Goal: Navigation & Orientation: Find specific page/section

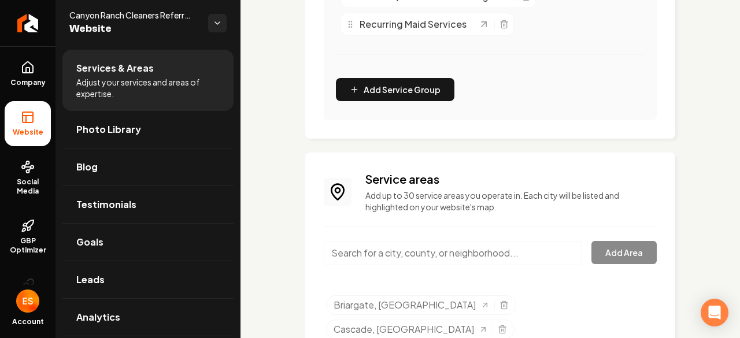
scroll to position [452, 0]
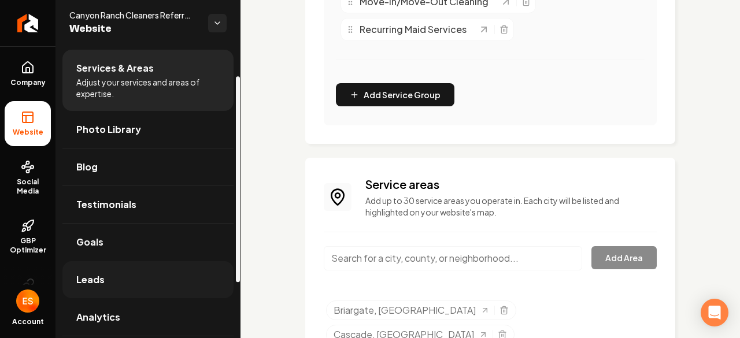
click at [93, 279] on span "Leads" at bounding box center [90, 280] width 28 height 14
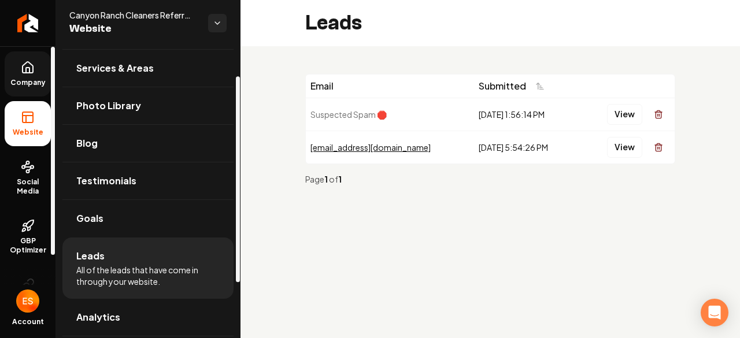
click at [27, 68] on icon at bounding box center [27, 70] width 3 height 5
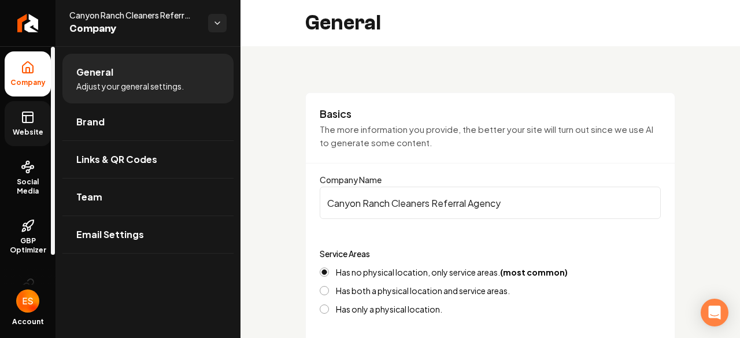
click at [26, 120] on icon at bounding box center [26, 119] width 0 height 7
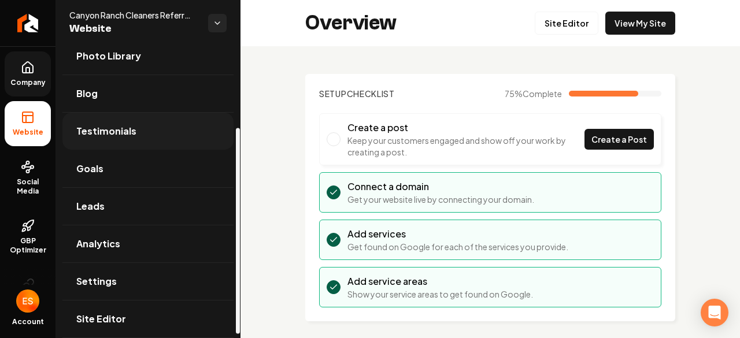
scroll to position [120, 0]
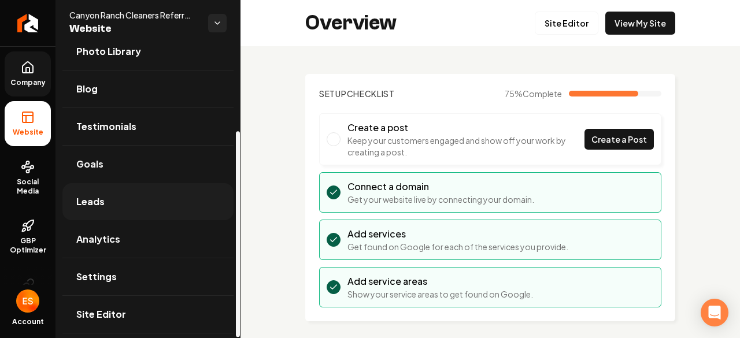
click at [104, 202] on link "Leads" at bounding box center [147, 201] width 171 height 37
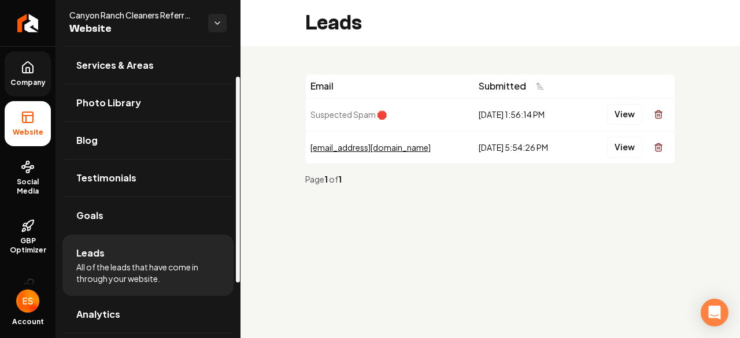
scroll to position [42, 0]
